Goal: Task Accomplishment & Management: Use online tool/utility

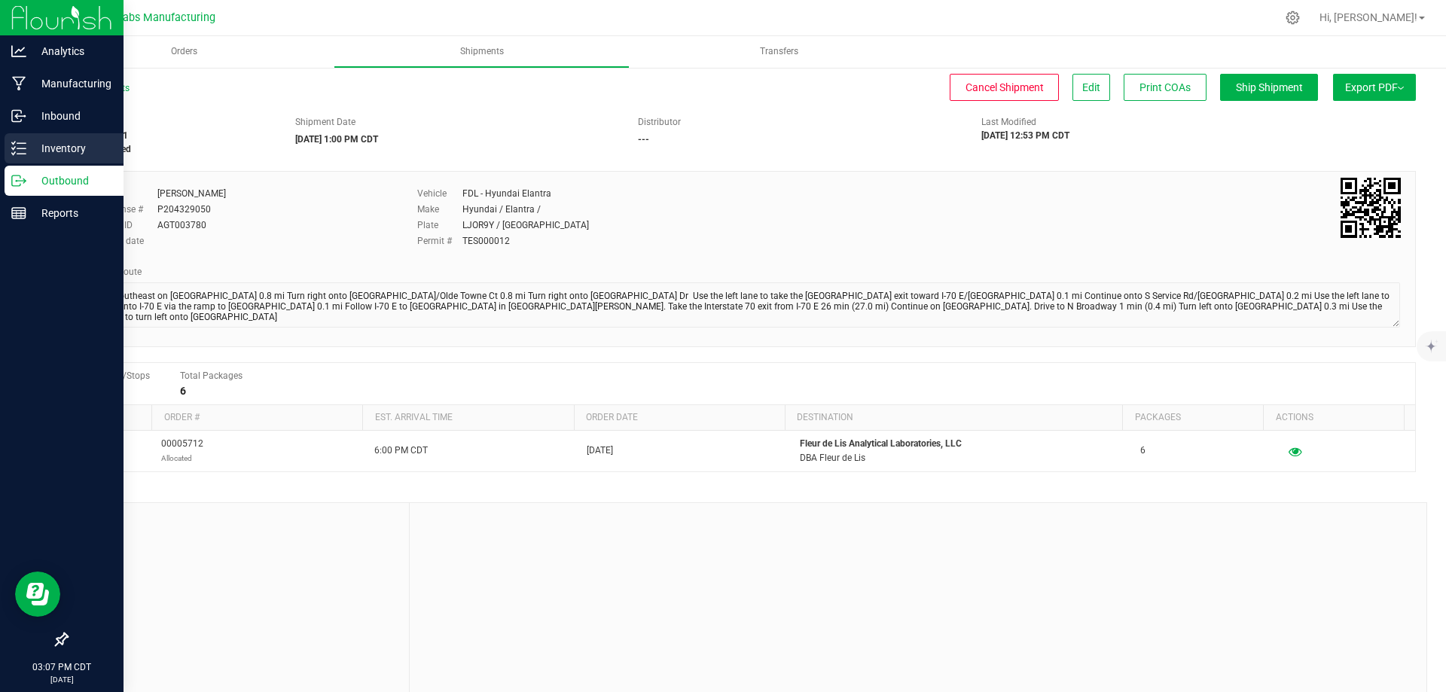
click at [23, 150] on icon at bounding box center [18, 148] width 15 height 15
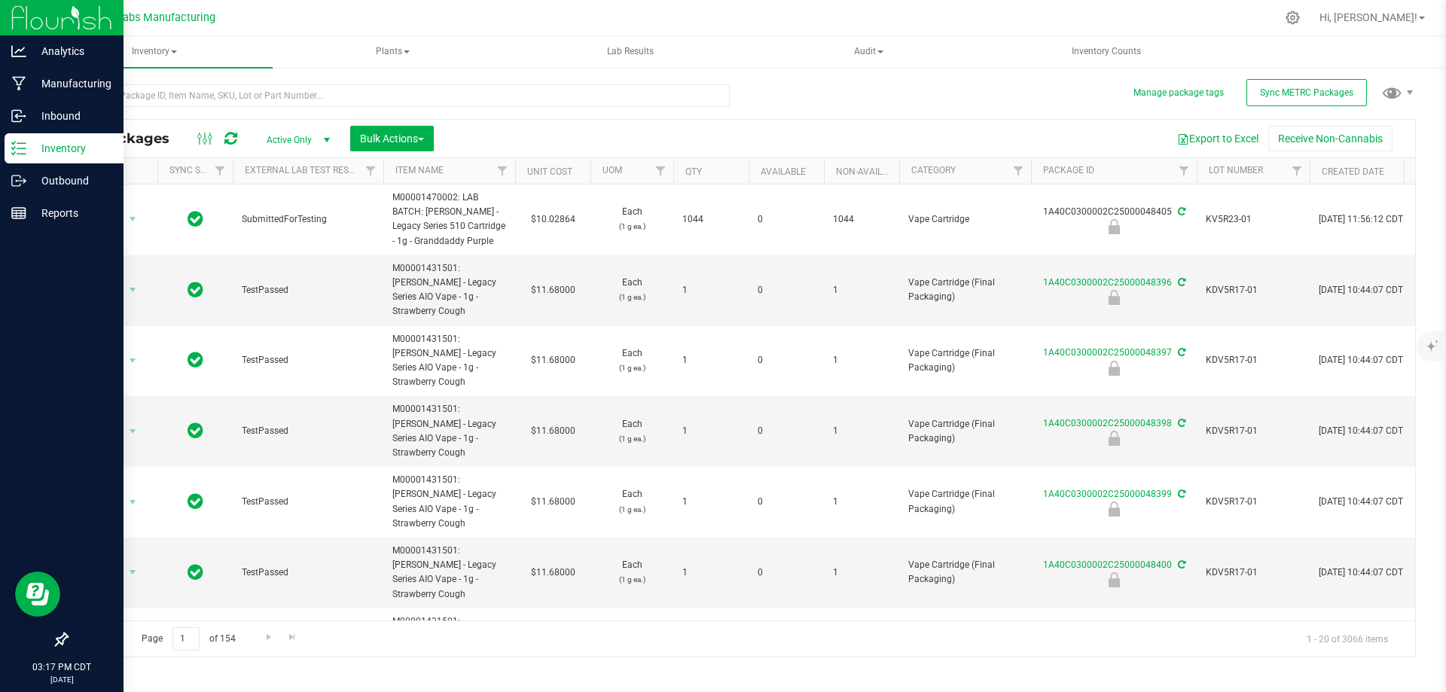
click at [730, 126] on div "Export to Excel Receive Non-Cannabis" at bounding box center [924, 139] width 959 height 26
click at [56, 207] on p "Reports" at bounding box center [71, 213] width 90 height 18
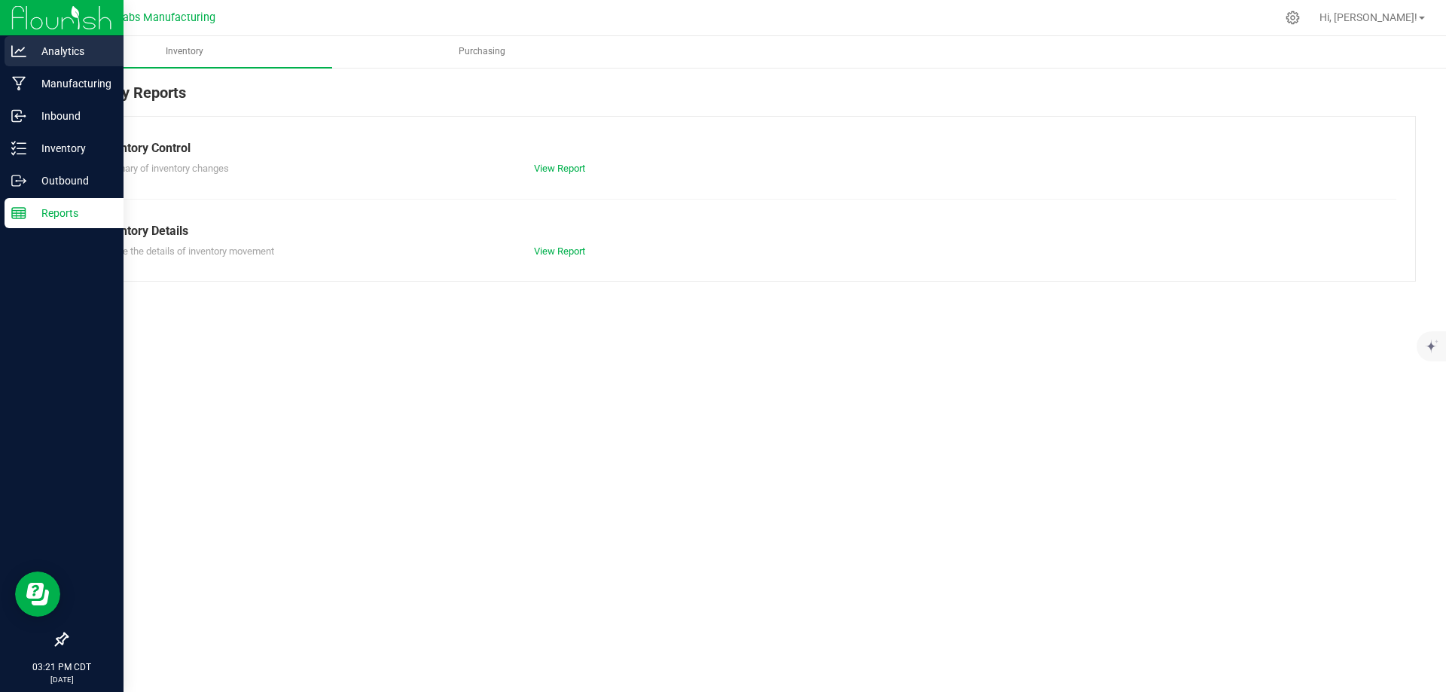
click at [39, 50] on p "Analytics" at bounding box center [71, 51] width 90 height 18
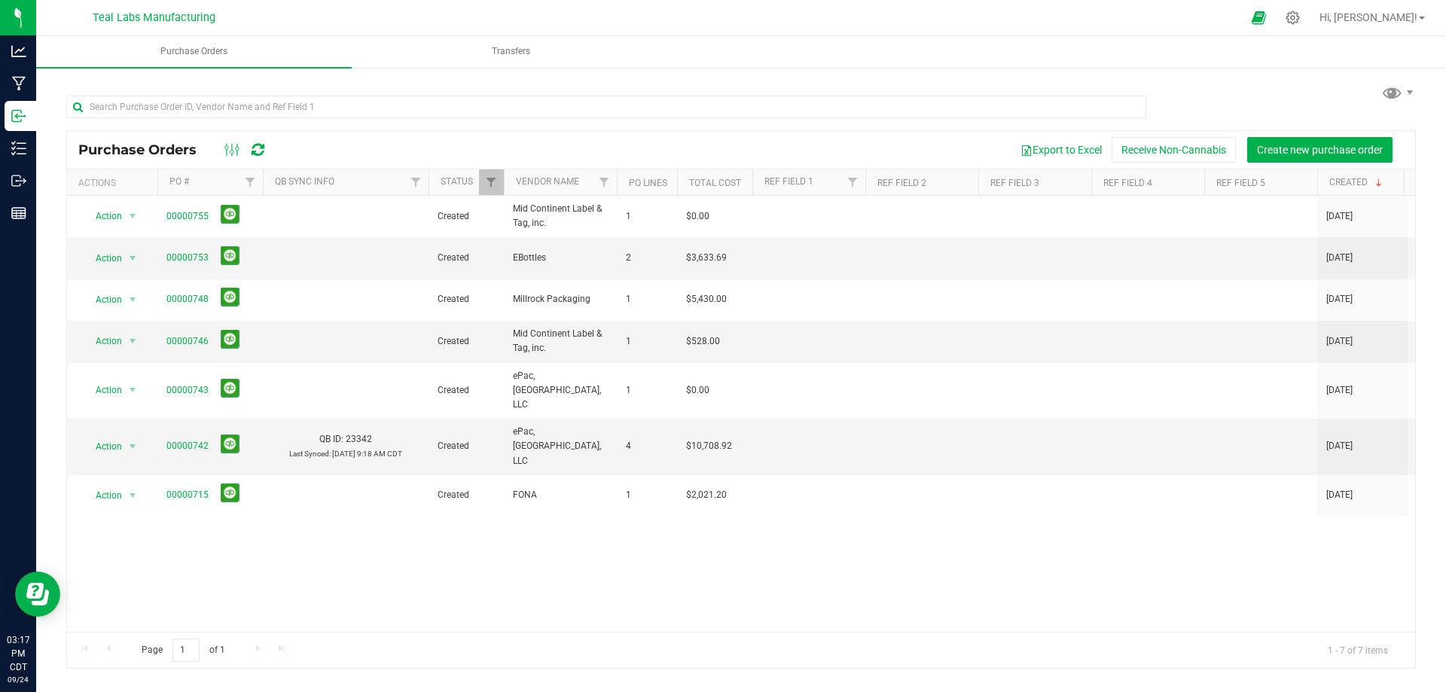
click at [370, 137] on div "Export to Excel Receive Non-Cannabis Create new purchase order" at bounding box center [842, 150] width 1123 height 26
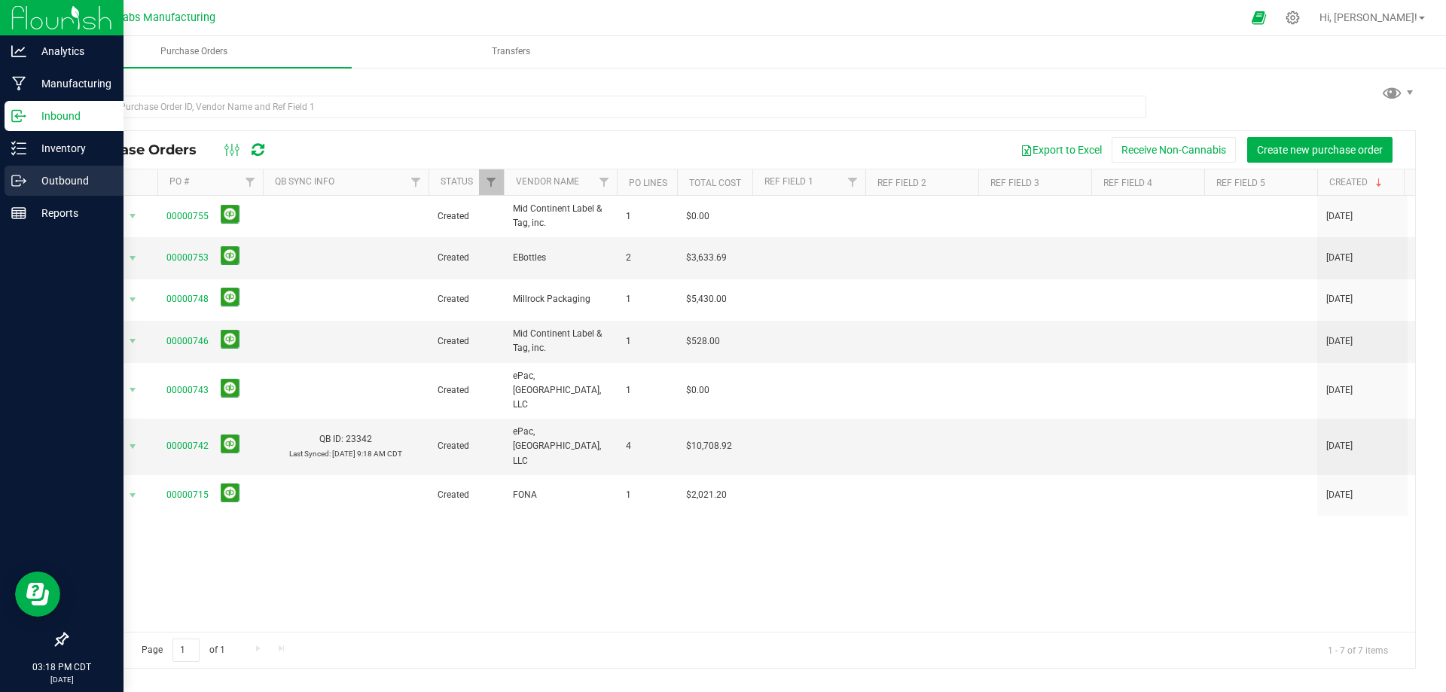
click at [43, 191] on div "Outbound" at bounding box center [64, 181] width 119 height 30
